Goal: Connect with others: Connect with others

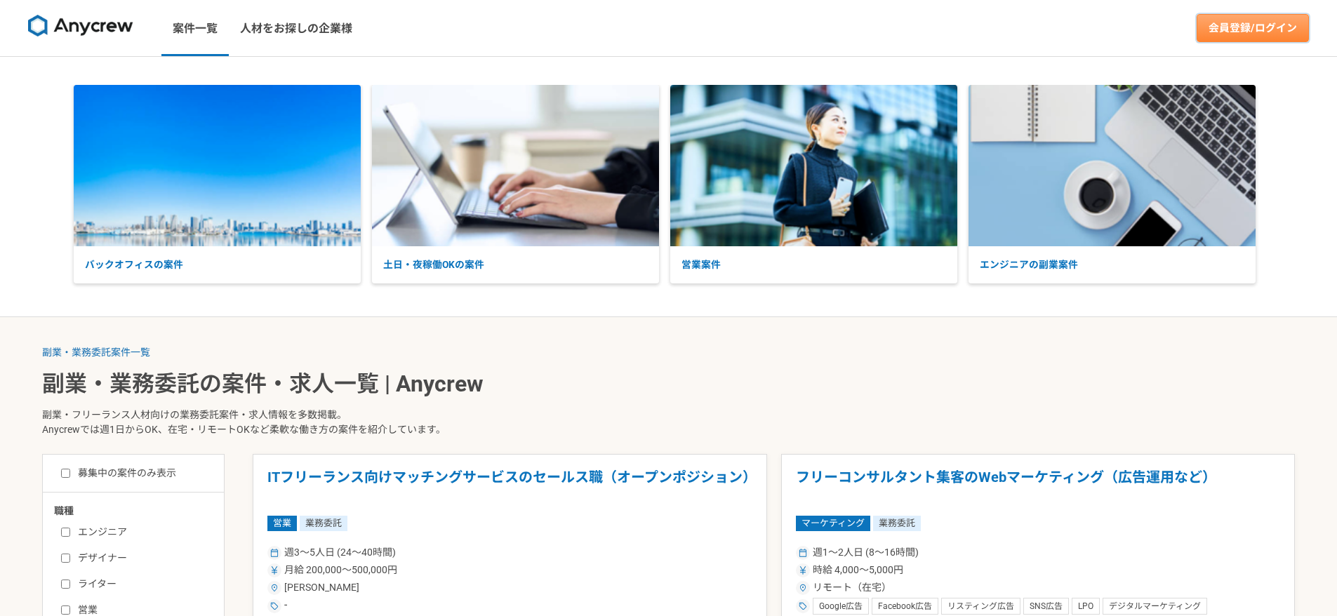
click at [1250, 39] on link "会員登録/ログイン" at bounding box center [1253, 28] width 112 height 28
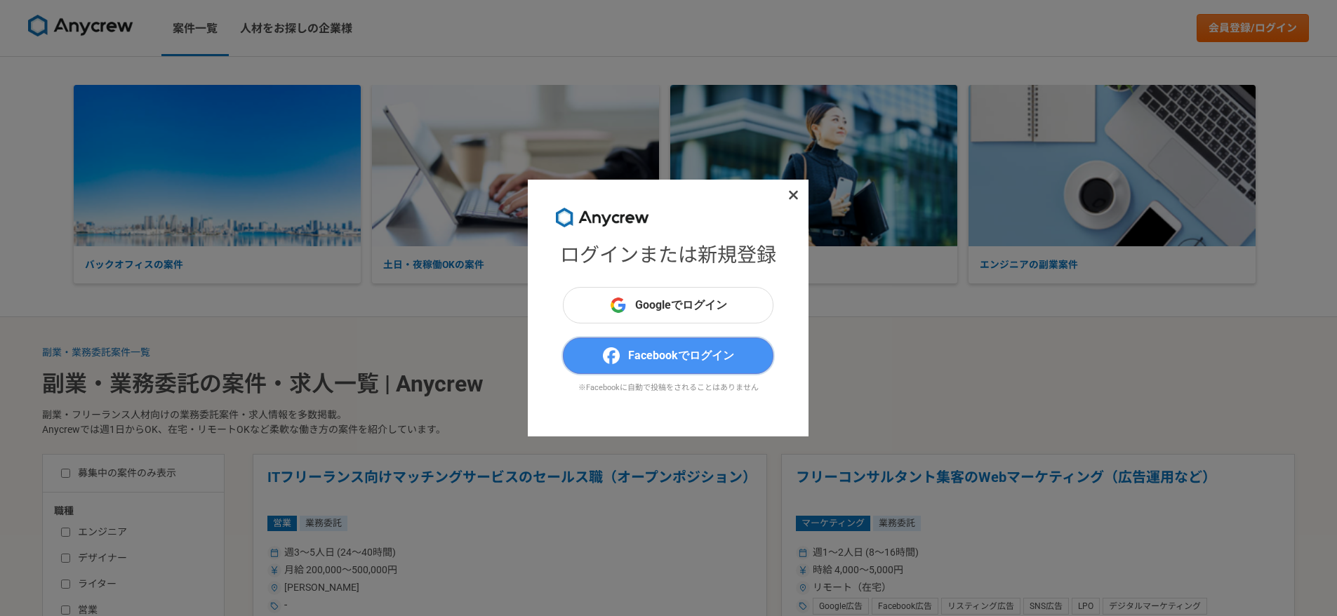
click at [748, 350] on button "Facebookでログイン" at bounding box center [668, 356] width 211 height 37
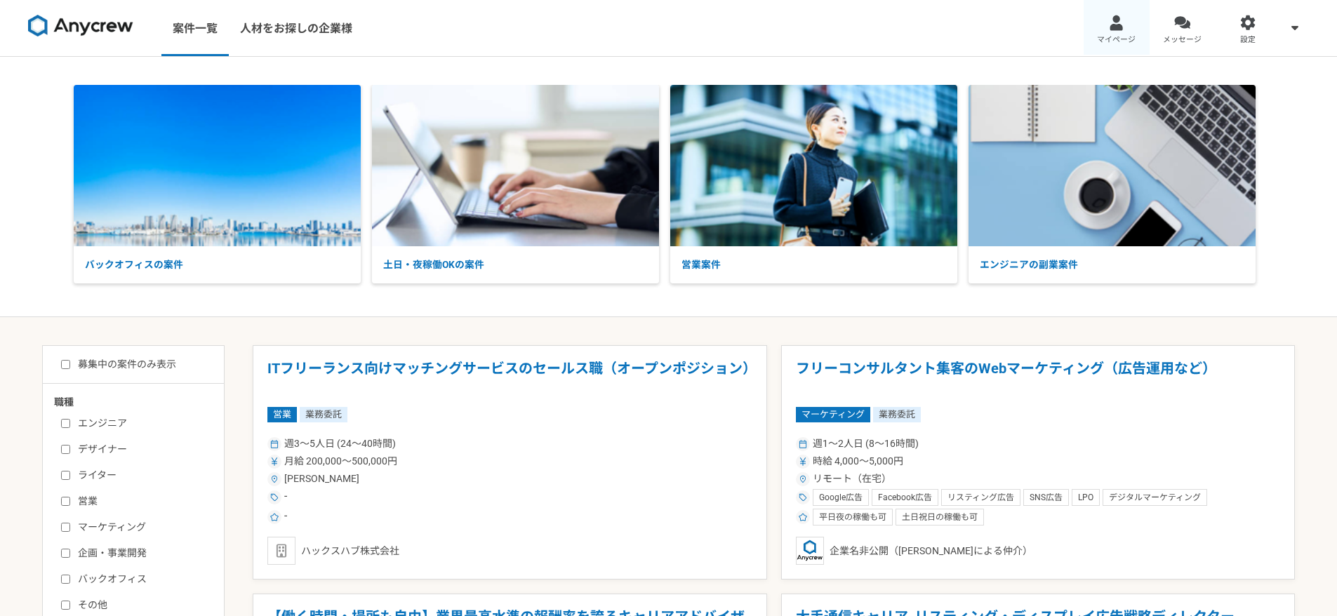
click at [1114, 27] on div at bounding box center [1116, 23] width 16 height 16
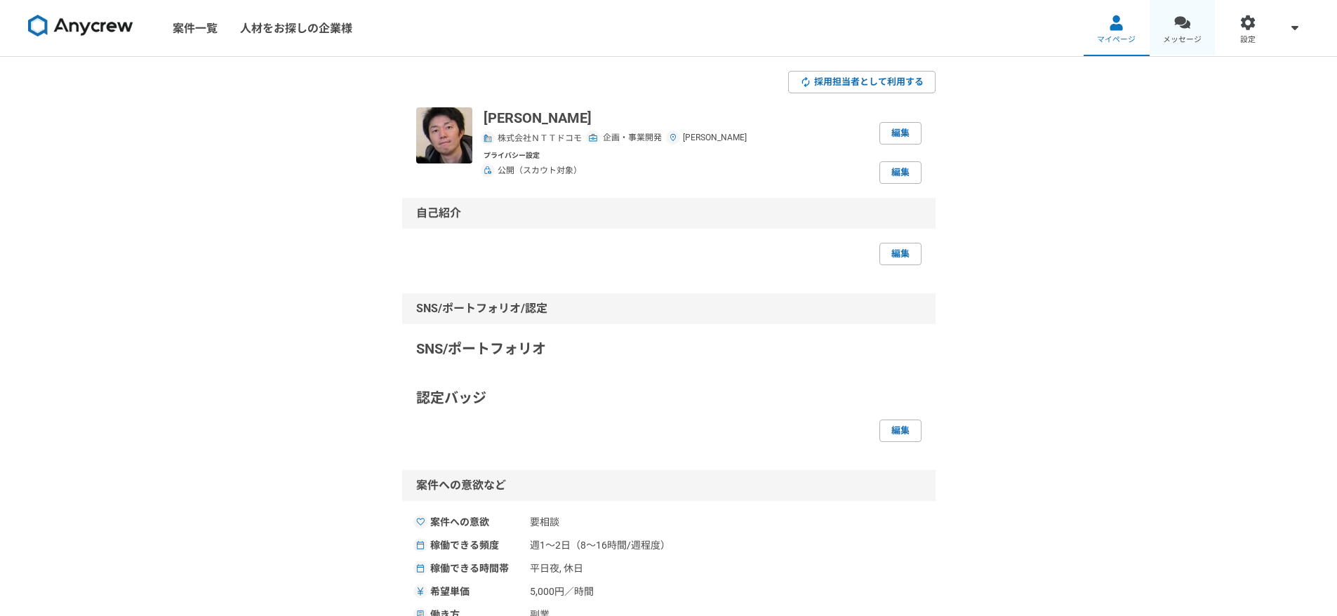
click at [1201, 31] on link "メッセージ" at bounding box center [1183, 28] width 66 height 56
